Goal: Task Accomplishment & Management: Manage account settings

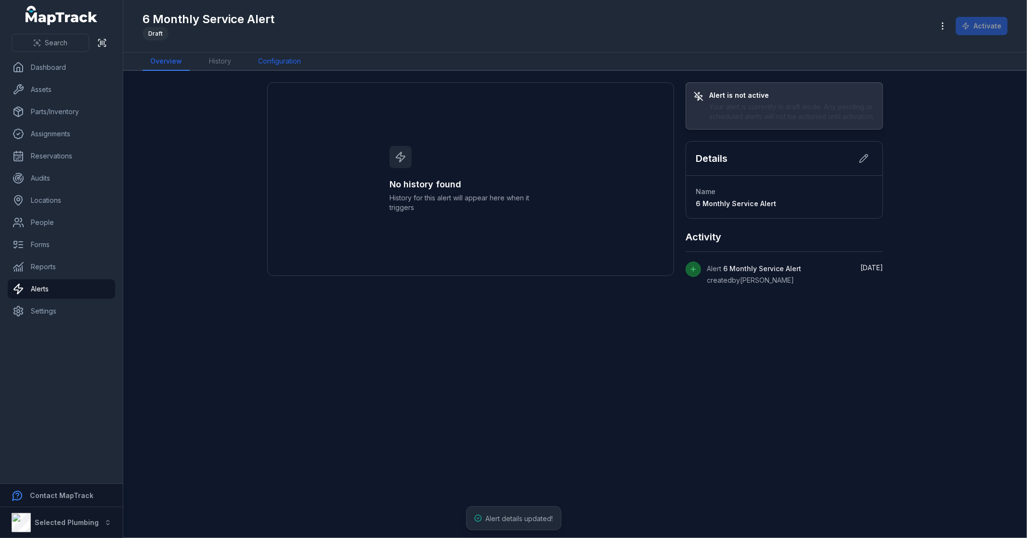
click at [287, 59] on link "Configuration" at bounding box center [279, 61] width 58 height 18
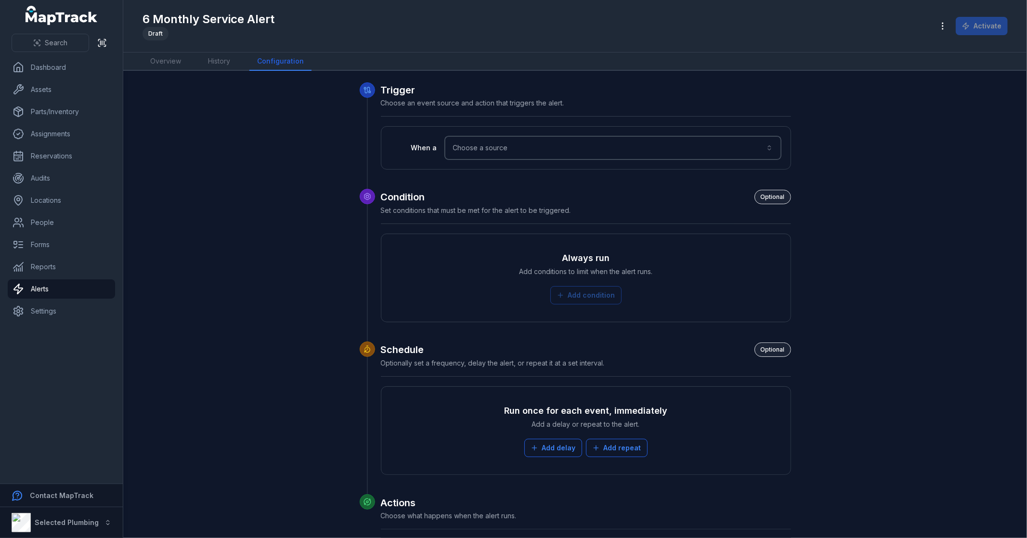
click at [510, 144] on button "Choose a source" at bounding box center [613, 147] width 336 height 23
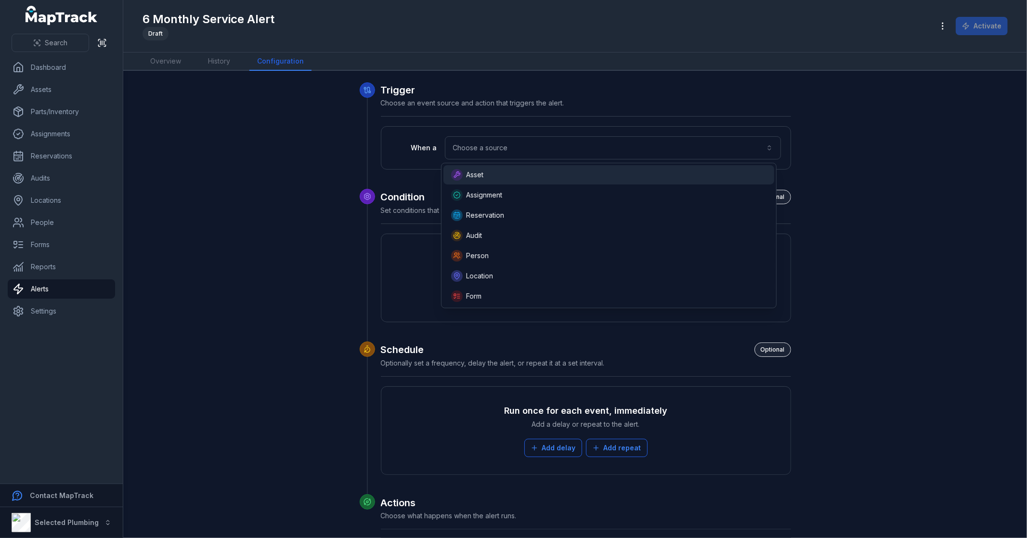
click at [516, 176] on div "Asset" at bounding box center [609, 175] width 316 height 12
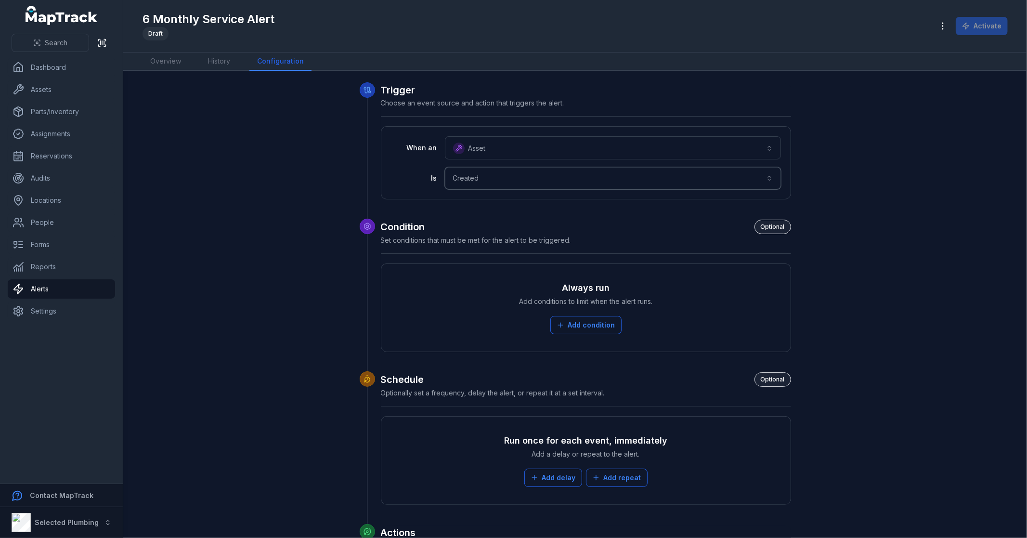
click at [516, 176] on button "Created ******" at bounding box center [613, 178] width 336 height 22
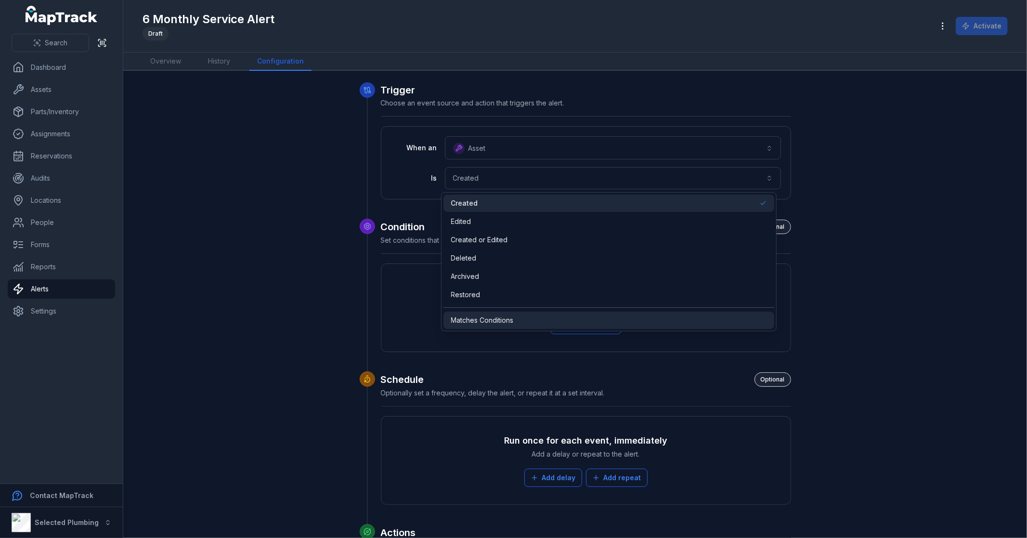
click at [518, 320] on div "Matches Conditions" at bounding box center [609, 320] width 316 height 10
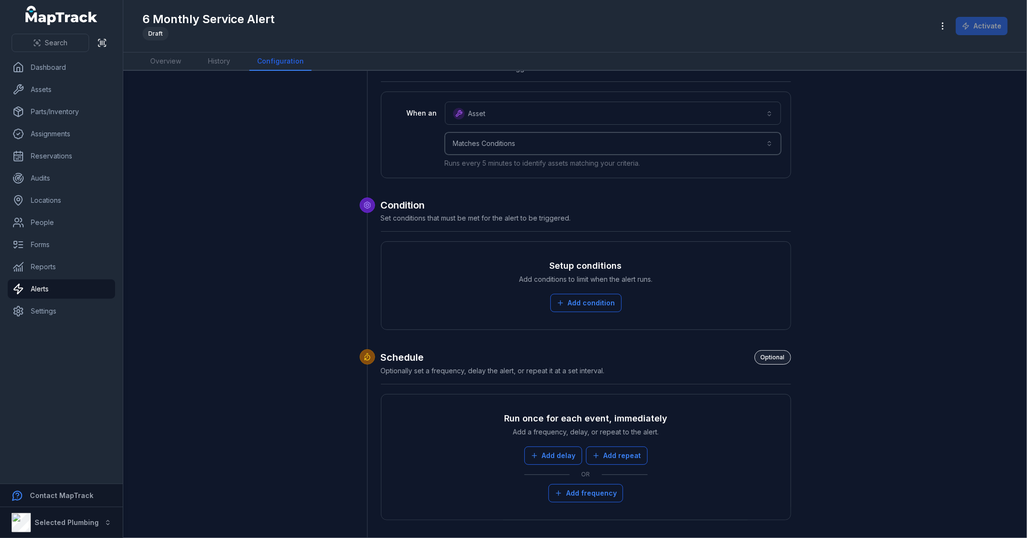
scroll to position [53, 0]
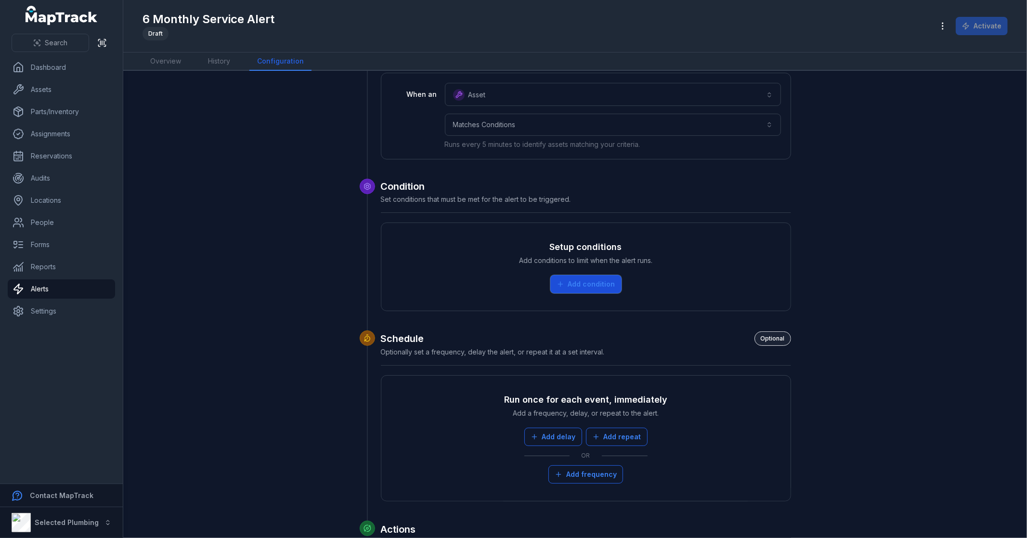
click at [601, 275] on button "Add condition" at bounding box center [586, 284] width 71 height 18
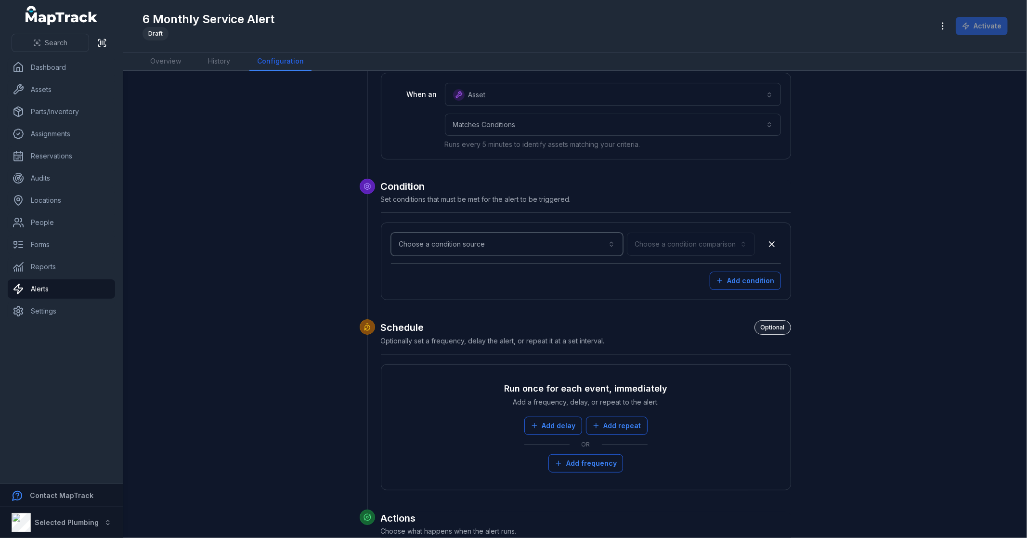
click at [468, 236] on button "Choose a condition source" at bounding box center [507, 244] width 232 height 23
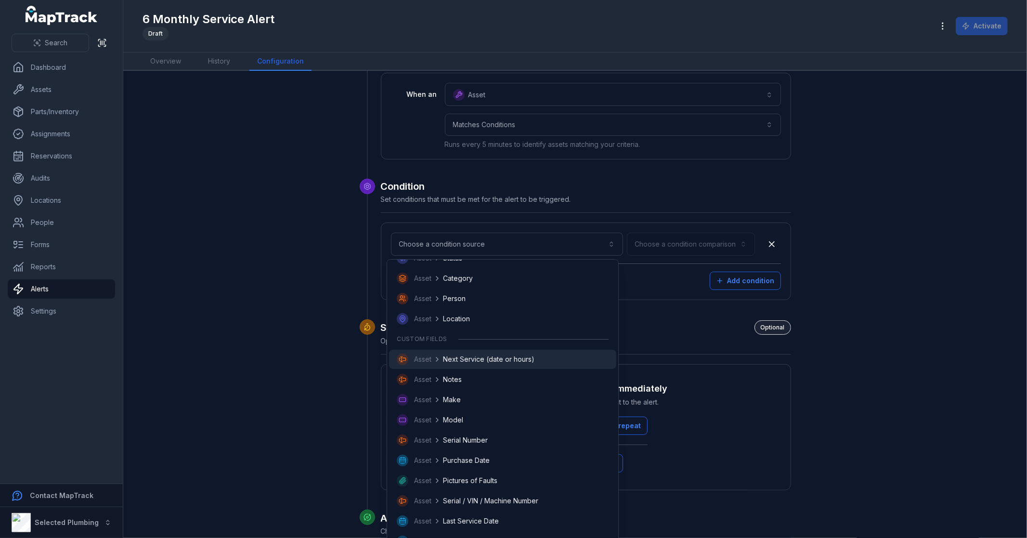
scroll to position [107, 0]
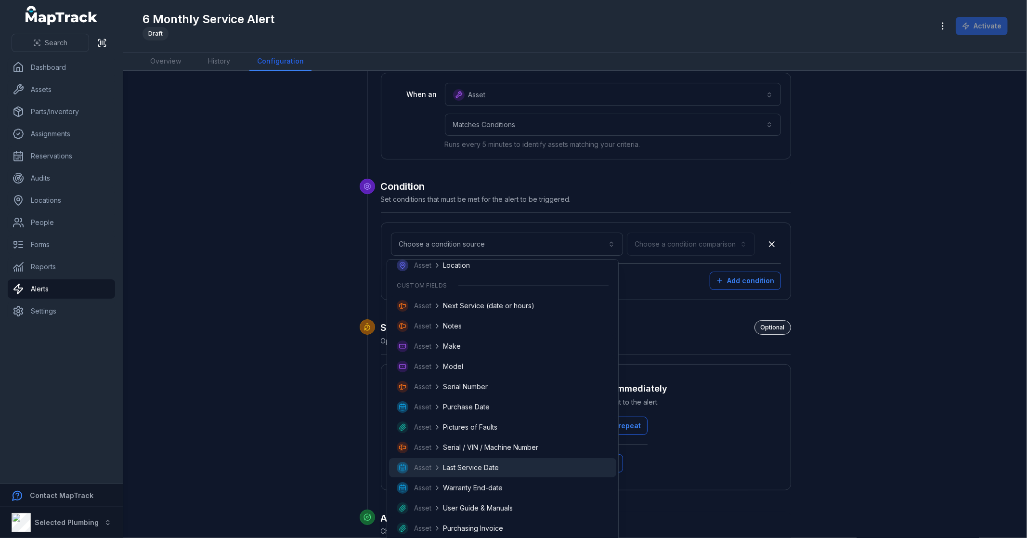
click at [488, 468] on span "Last Service Date" at bounding box center [471, 468] width 56 height 10
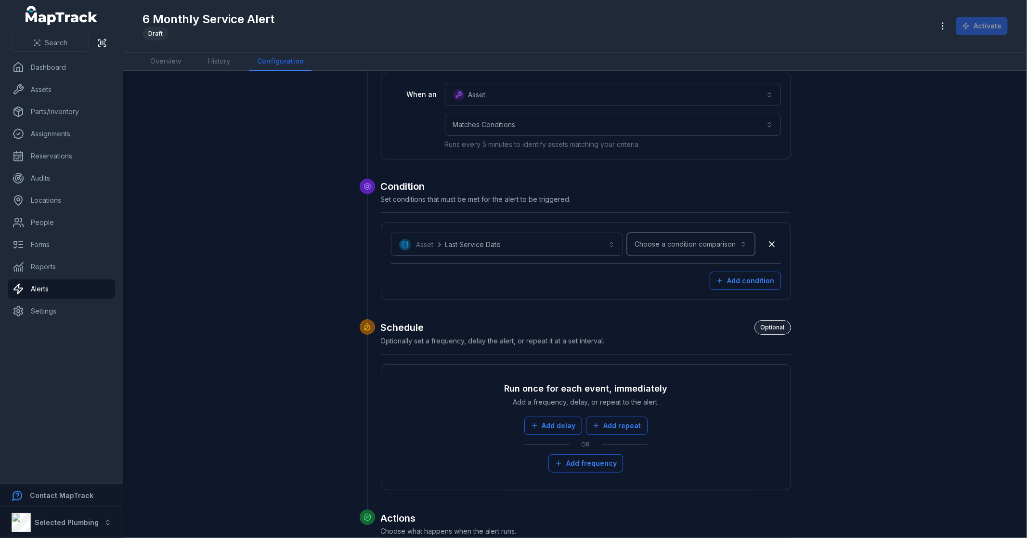
click at [697, 238] on button "Choose a condition comparison" at bounding box center [691, 244] width 128 height 23
click at [709, 340] on span "Is in the past" at bounding box center [695, 344] width 39 height 10
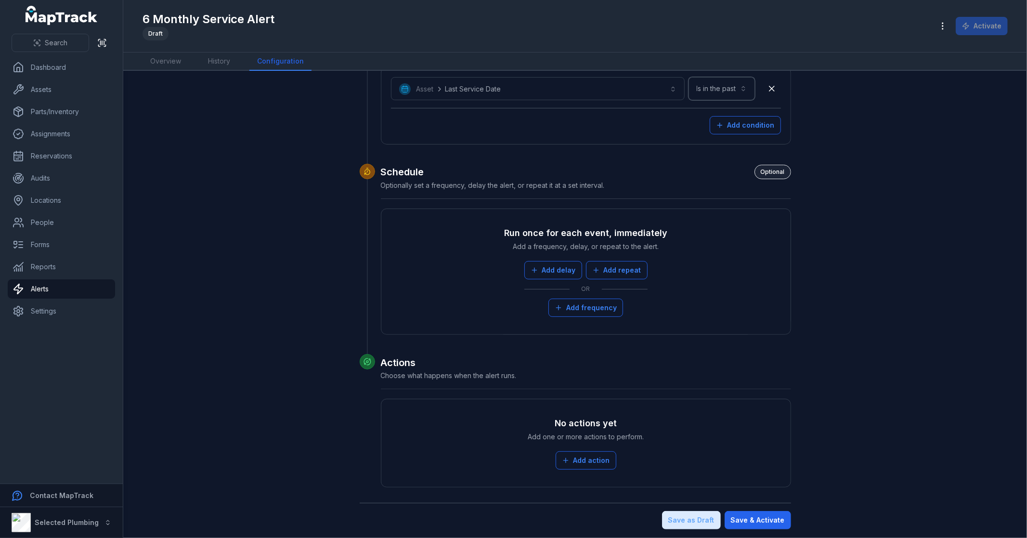
scroll to position [212, 0]
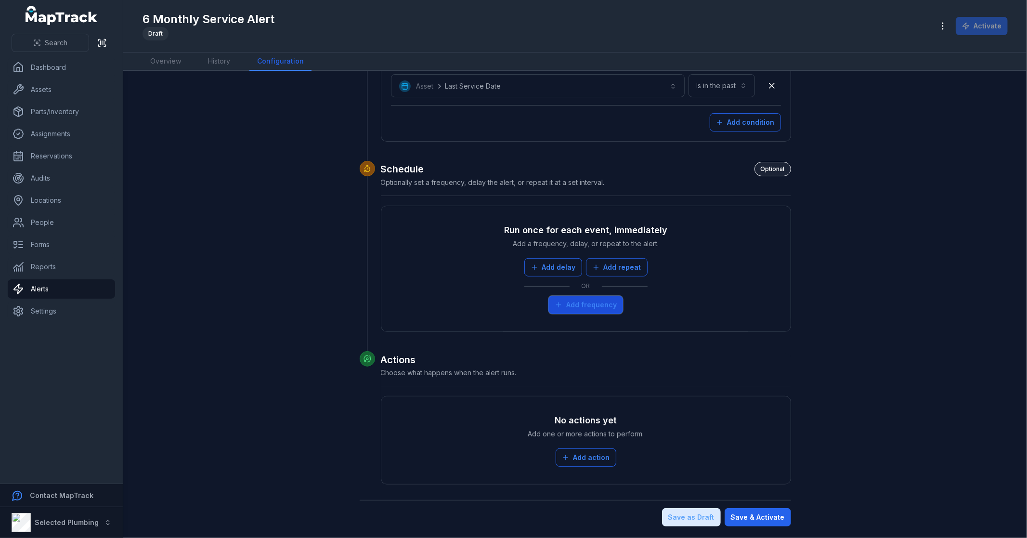
click at [588, 307] on button "Add frequency" at bounding box center [586, 305] width 75 height 18
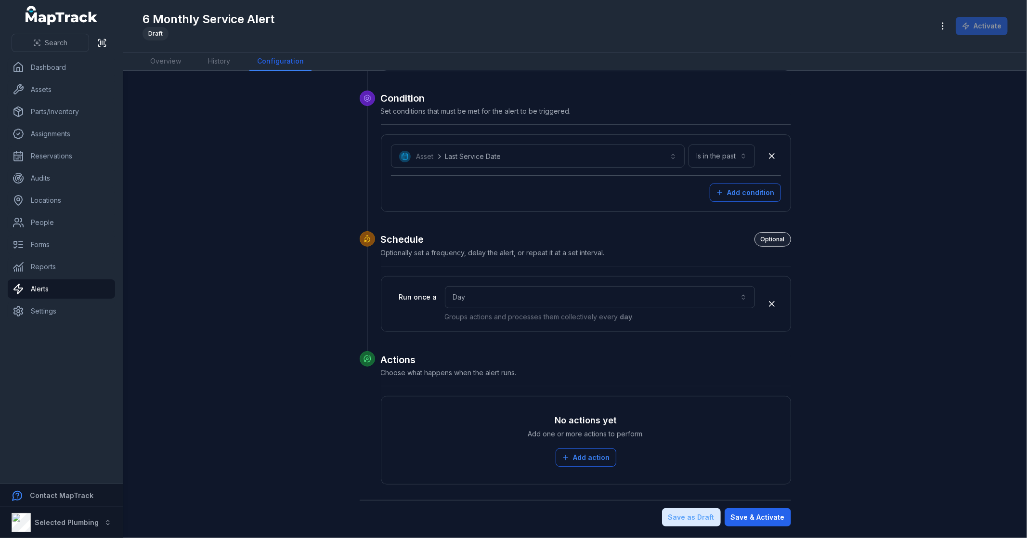
scroll to position [142, 0]
click at [589, 297] on button "Day ***" at bounding box center [600, 297] width 310 height 22
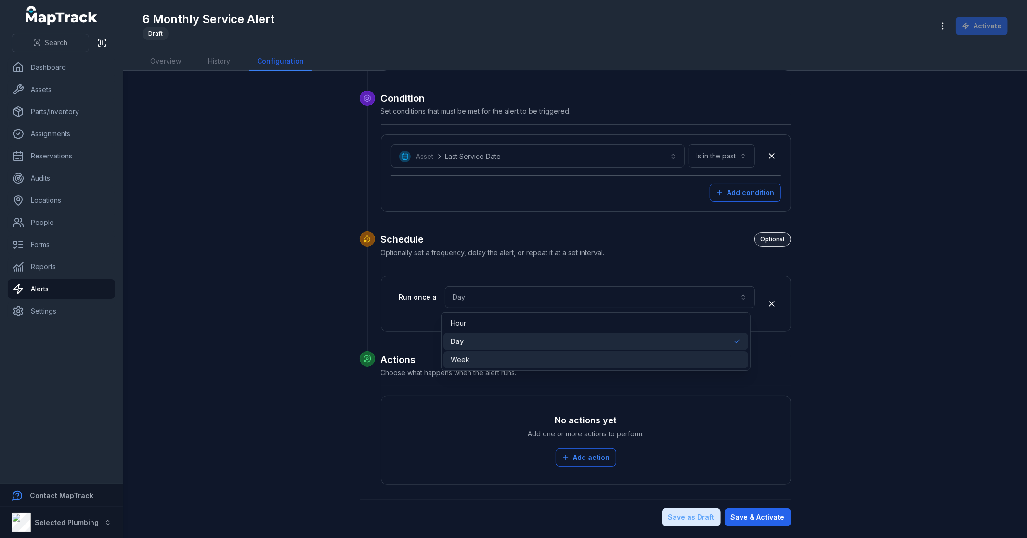
click at [486, 355] on div "Week" at bounding box center [596, 360] width 290 height 10
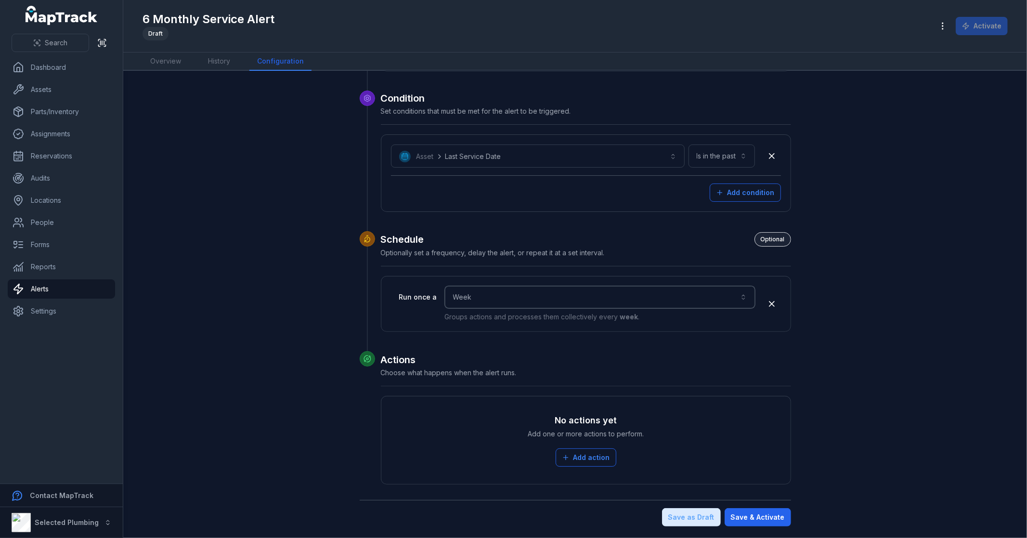
click at [507, 297] on button "Week ****" at bounding box center [600, 297] width 310 height 22
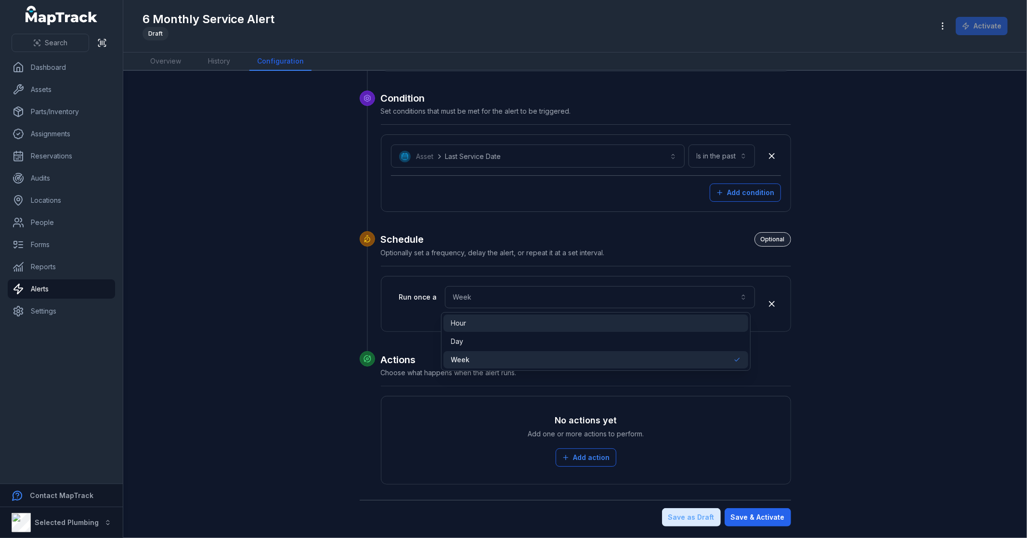
click at [480, 320] on div "Hour" at bounding box center [596, 323] width 290 height 10
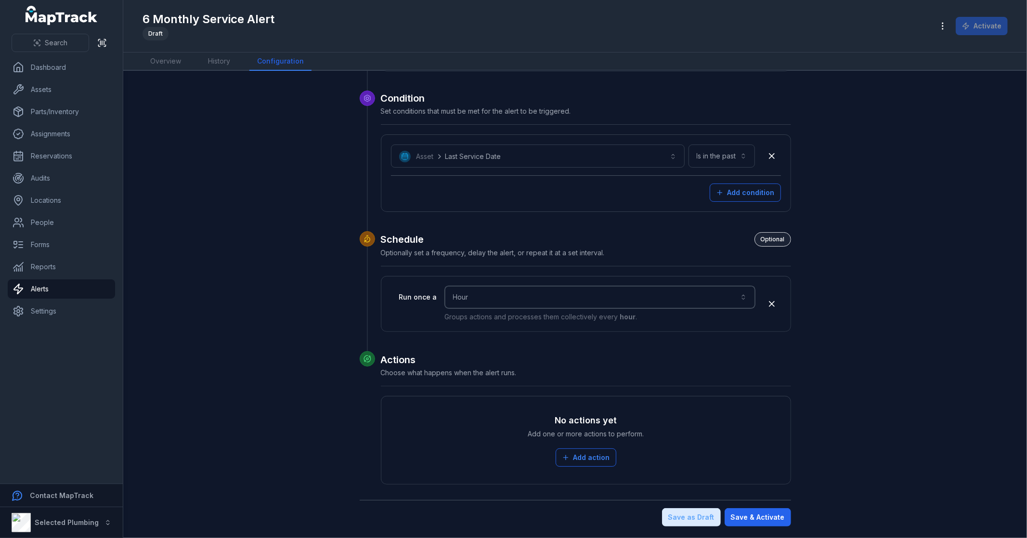
click at [504, 299] on button "Hour ****" at bounding box center [600, 297] width 310 height 22
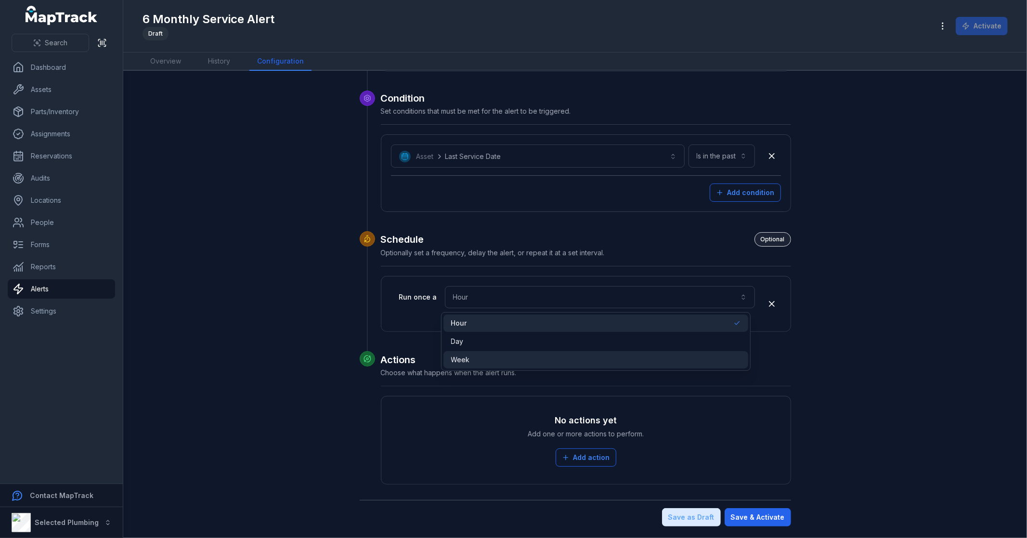
click at [479, 354] on div "Week" at bounding box center [596, 359] width 305 height 17
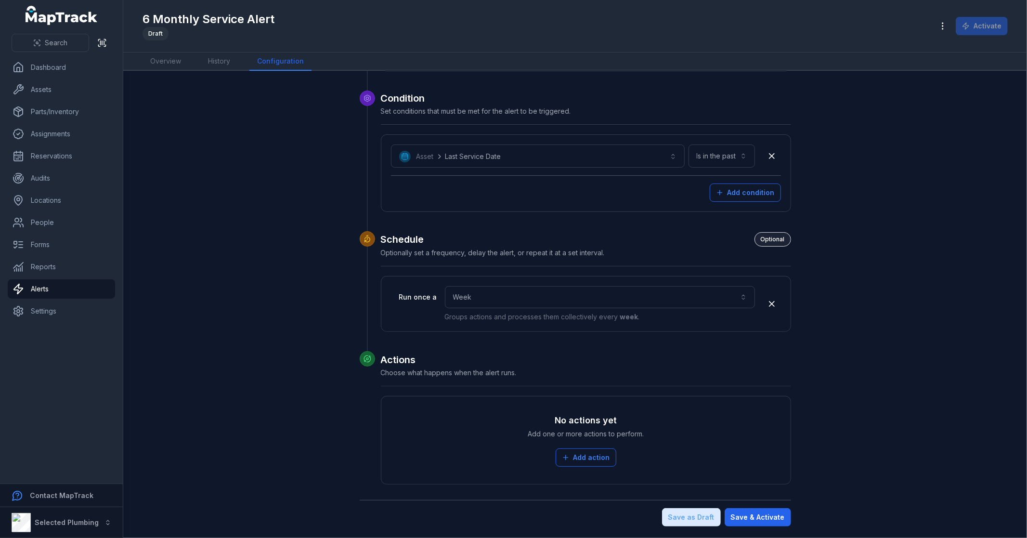
click at [756, 354] on h2 "Actions" at bounding box center [586, 359] width 410 height 13
click at [603, 462] on button "Add action" at bounding box center [586, 457] width 61 height 18
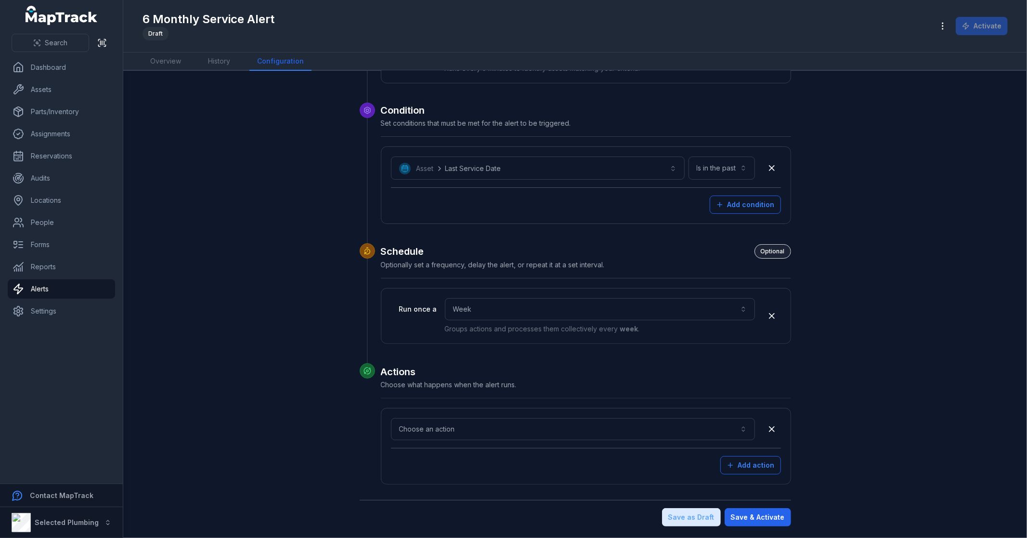
click at [404, 413] on div "Choose an action Add action" at bounding box center [585, 446] width 409 height 76
click at [408, 423] on button "Choose an action" at bounding box center [573, 429] width 364 height 22
click at [465, 451] on div "Alert / Notifcation" at bounding box center [431, 455] width 68 height 10
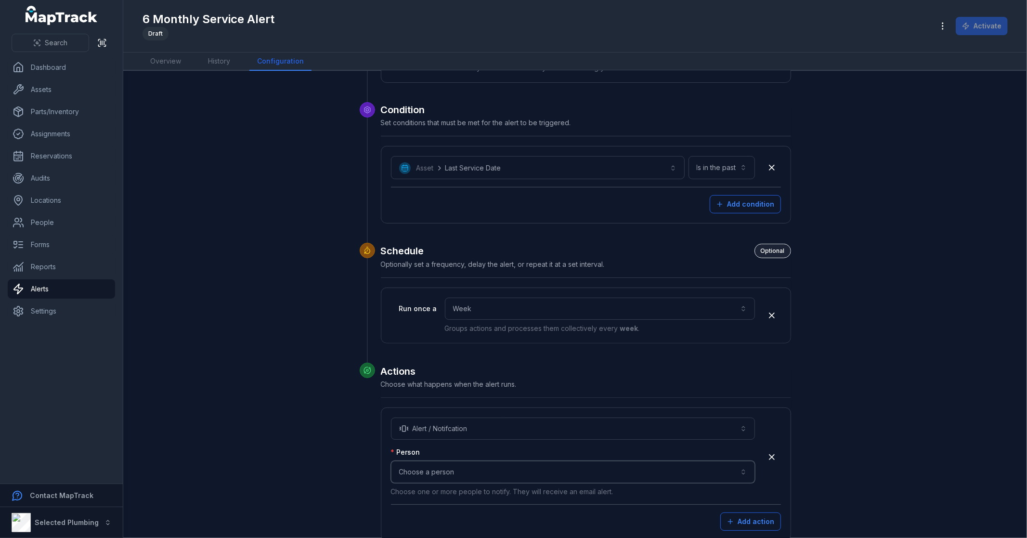
click at [426, 478] on button "Choose a person" at bounding box center [573, 472] width 364 height 22
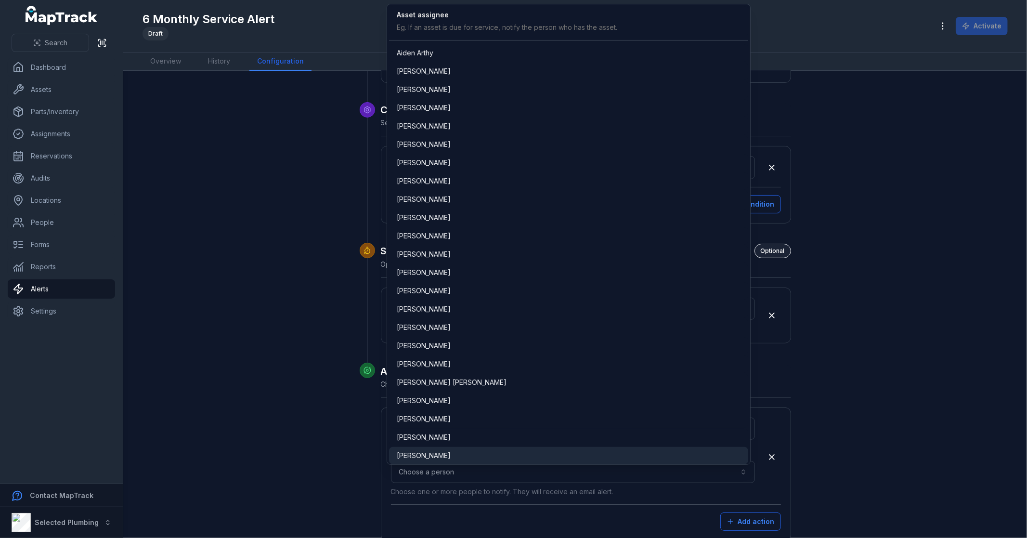
scroll to position [1078, 0]
click at [434, 455] on span "[PERSON_NAME]" at bounding box center [424, 458] width 54 height 10
click at [491, 477] on button "**********" at bounding box center [573, 472] width 364 height 22
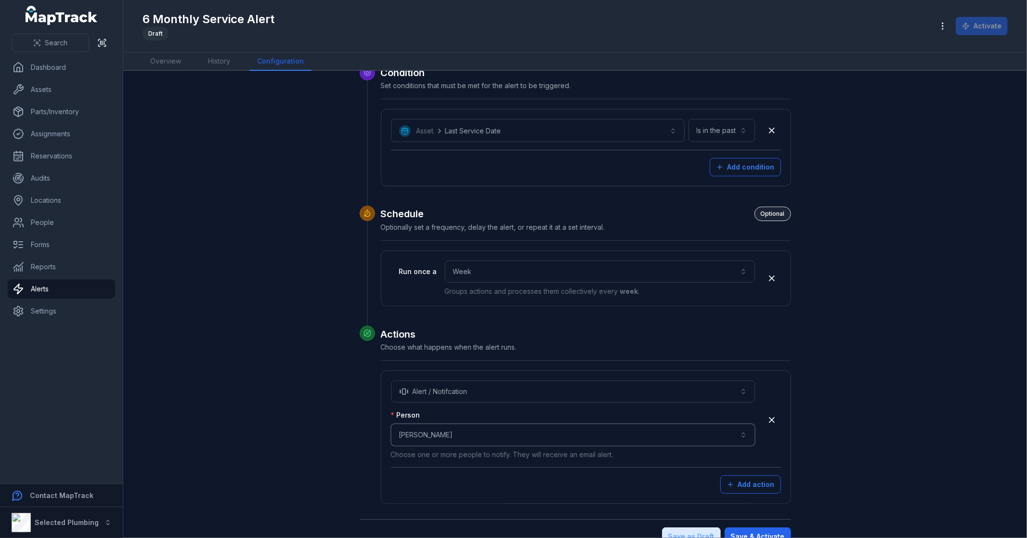
scroll to position [186, 0]
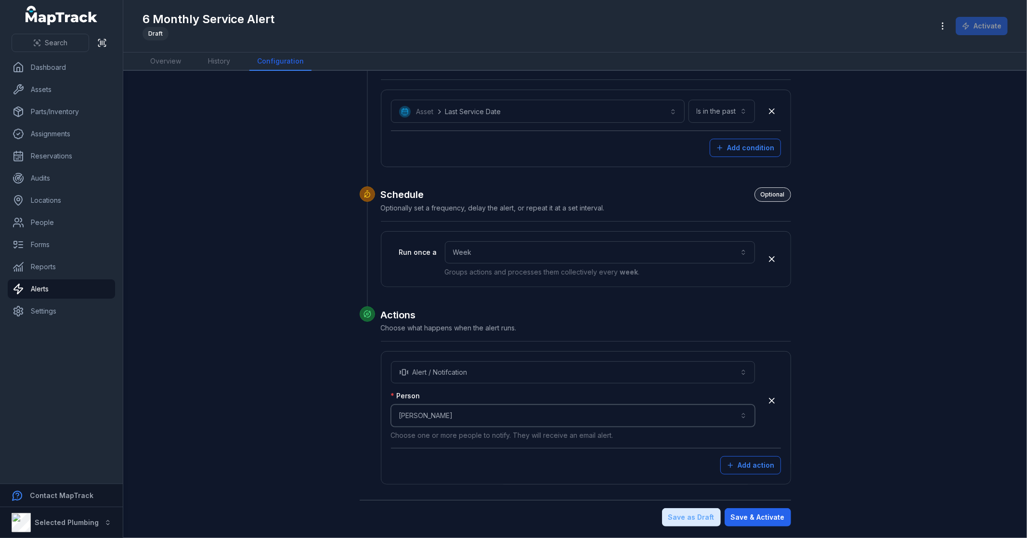
click at [547, 410] on button "**********" at bounding box center [573, 416] width 364 height 22
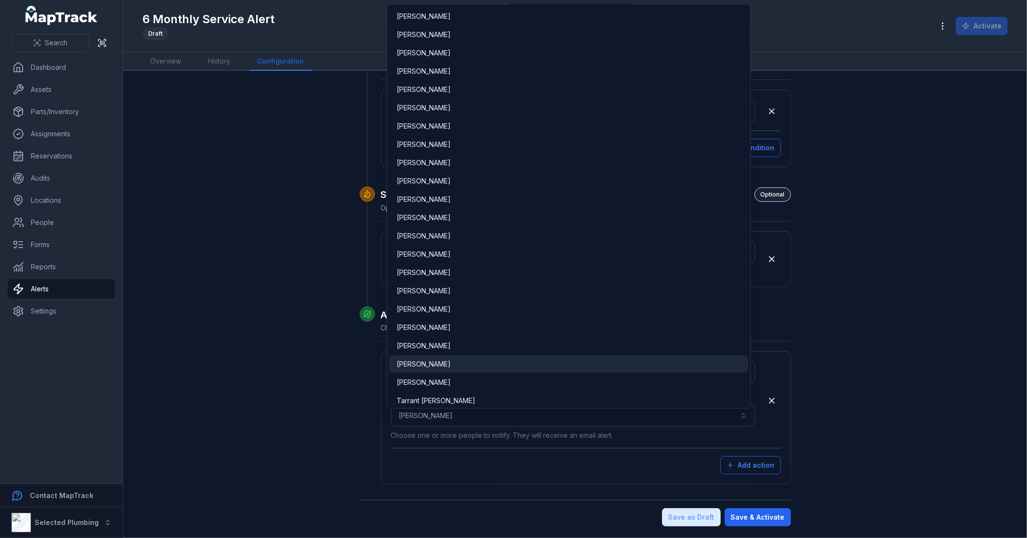
scroll to position [987, 0]
click at [460, 363] on div "[PERSON_NAME]" at bounding box center [569, 365] width 344 height 10
click at [942, 435] on main "**********" at bounding box center [575, 304] width 904 height 467
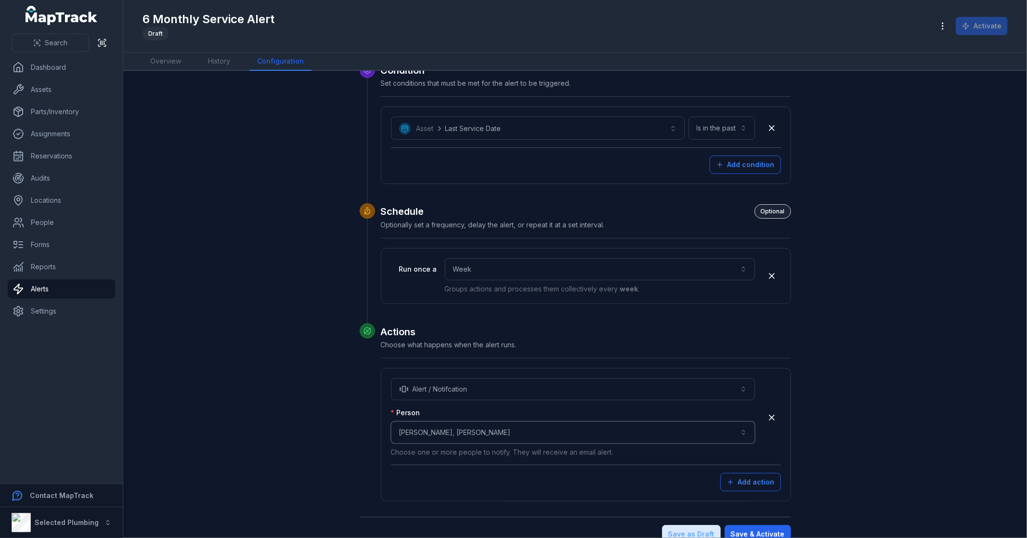
scroll to position [186, 0]
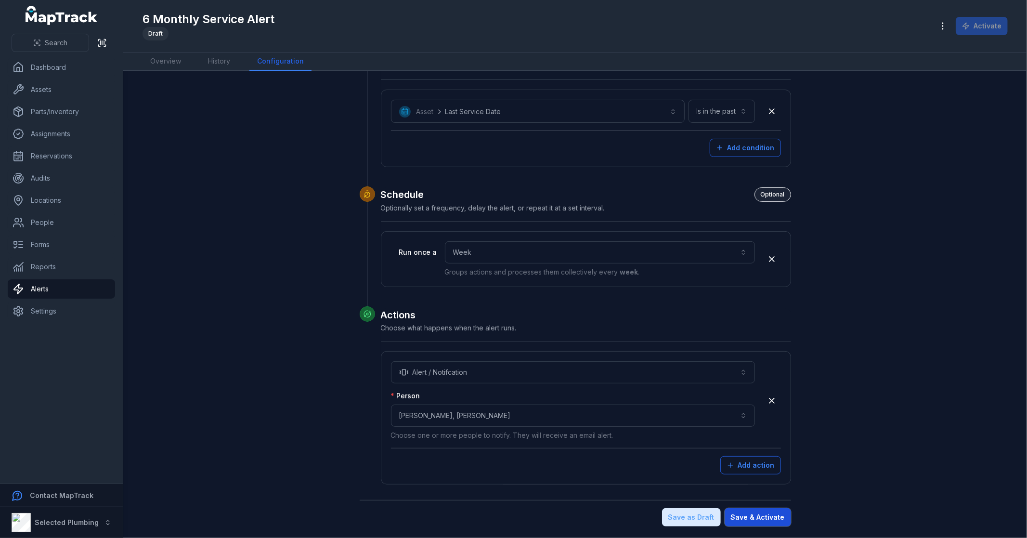
click at [758, 517] on button "Save & Activate" at bounding box center [758, 517] width 66 height 18
